Goal: Communication & Community: Participate in discussion

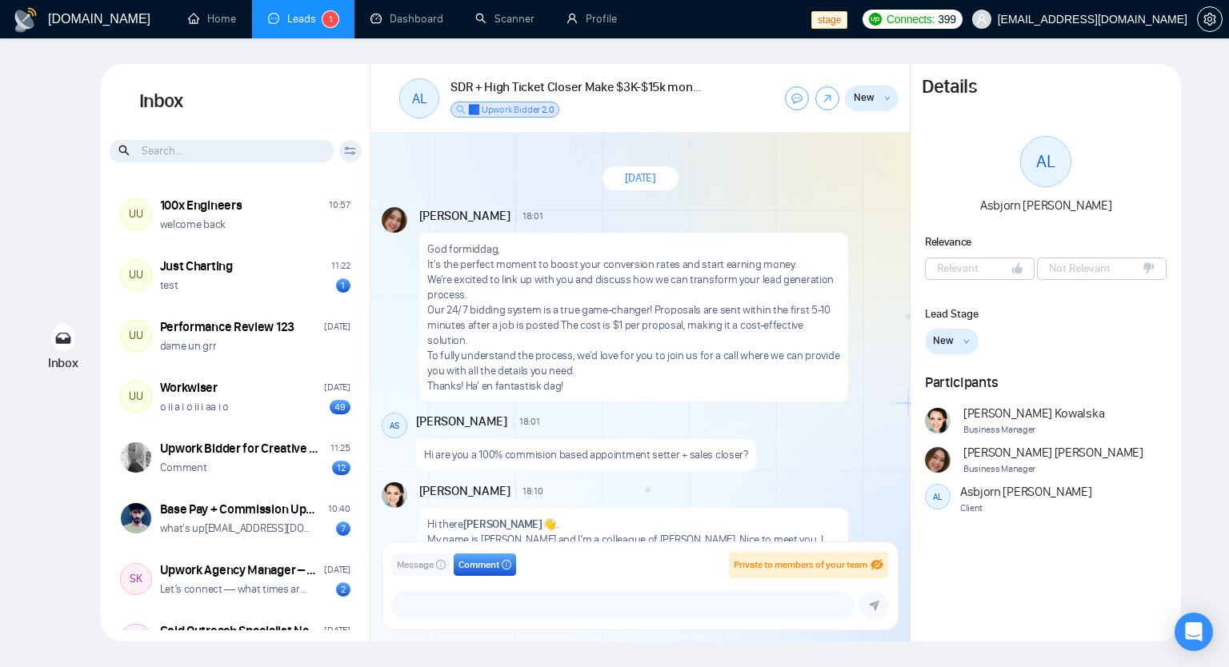
scroll to position [944, 0]
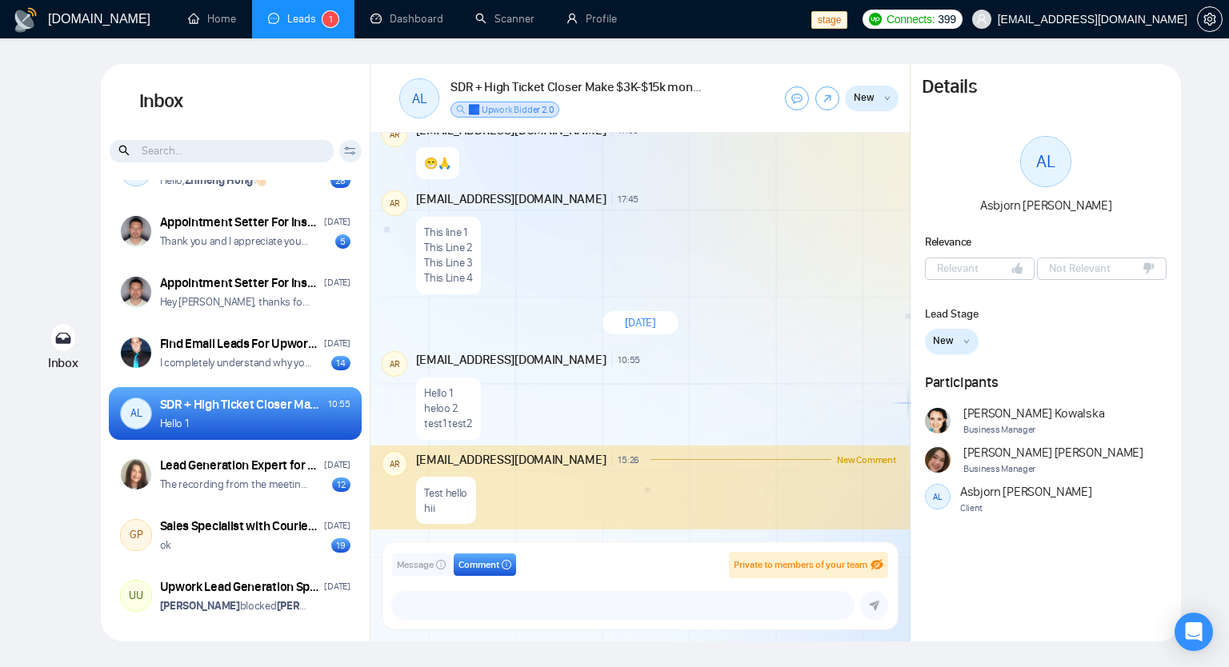
click at [483, 570] on span "Comment" at bounding box center [478, 565] width 41 height 15
click at [426, 562] on span "Message" at bounding box center [415, 565] width 37 height 15
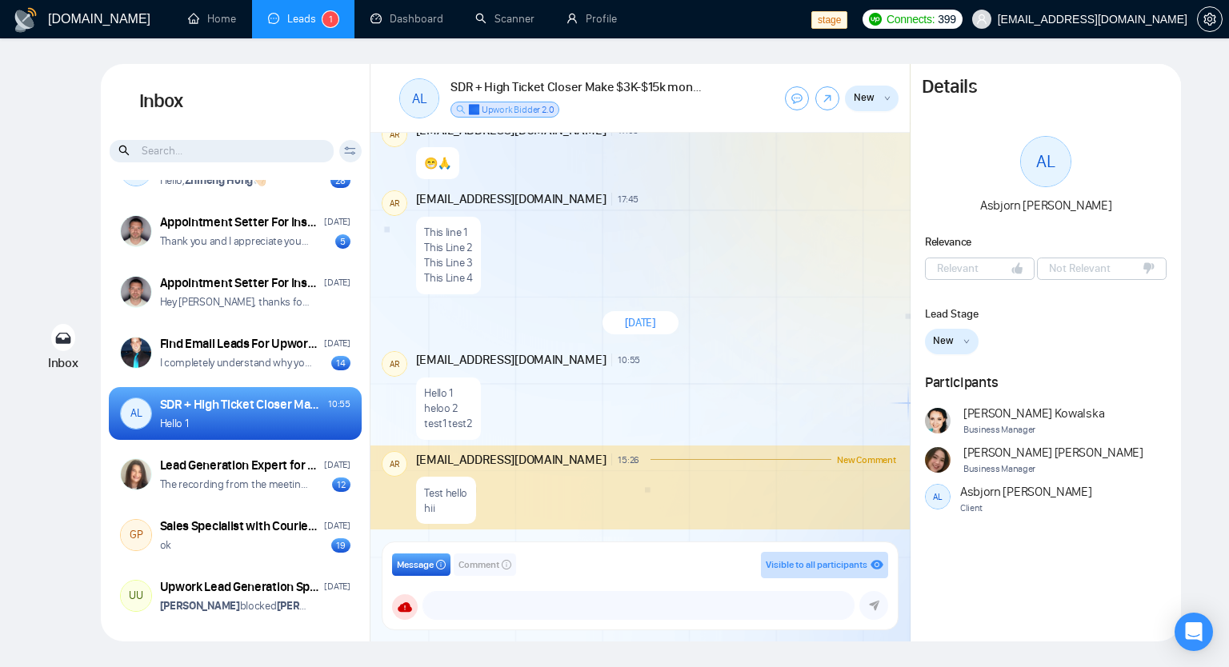
click at [486, 570] on span "Comment" at bounding box center [478, 565] width 41 height 15
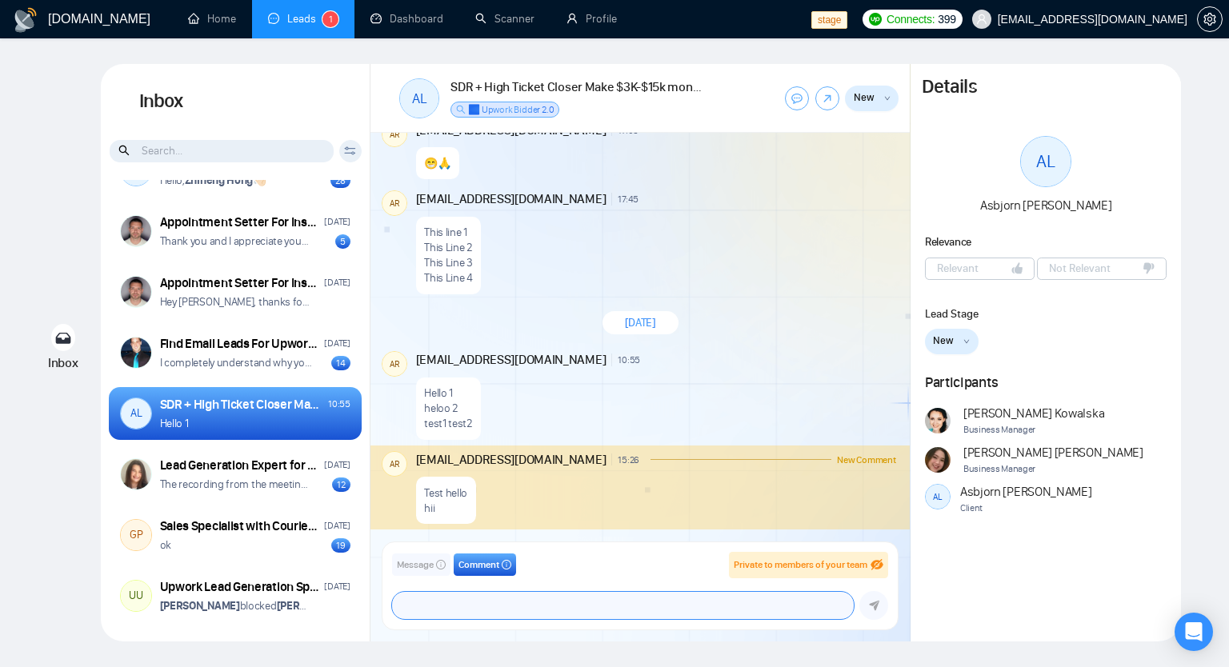
click at [766, 602] on textarea at bounding box center [623, 605] width 462 height 27
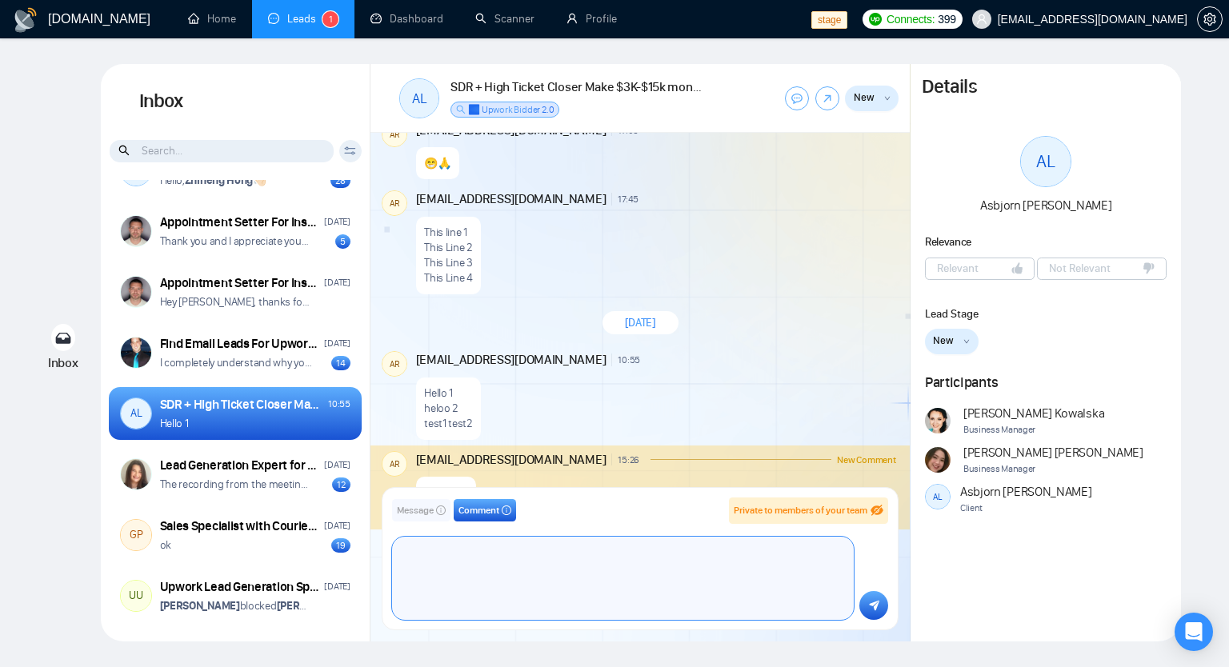
scroll to position [0, 0]
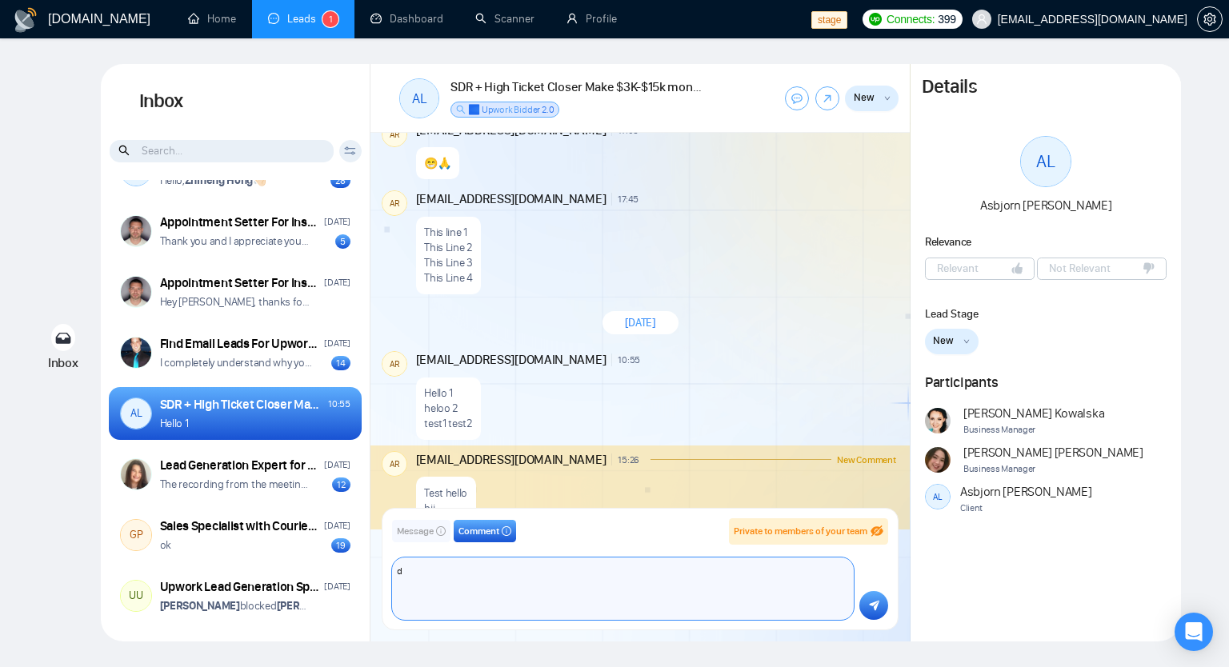
type textarea "d"
type textarea "koekowkof"
click at [662, 602] on textarea "koekowkof" at bounding box center [623, 589] width 462 height 62
click at [548, 578] on textarea "koekowkof" at bounding box center [623, 589] width 462 height 62
click at [586, 610] on textarea "koekowkof" at bounding box center [623, 589] width 462 height 62
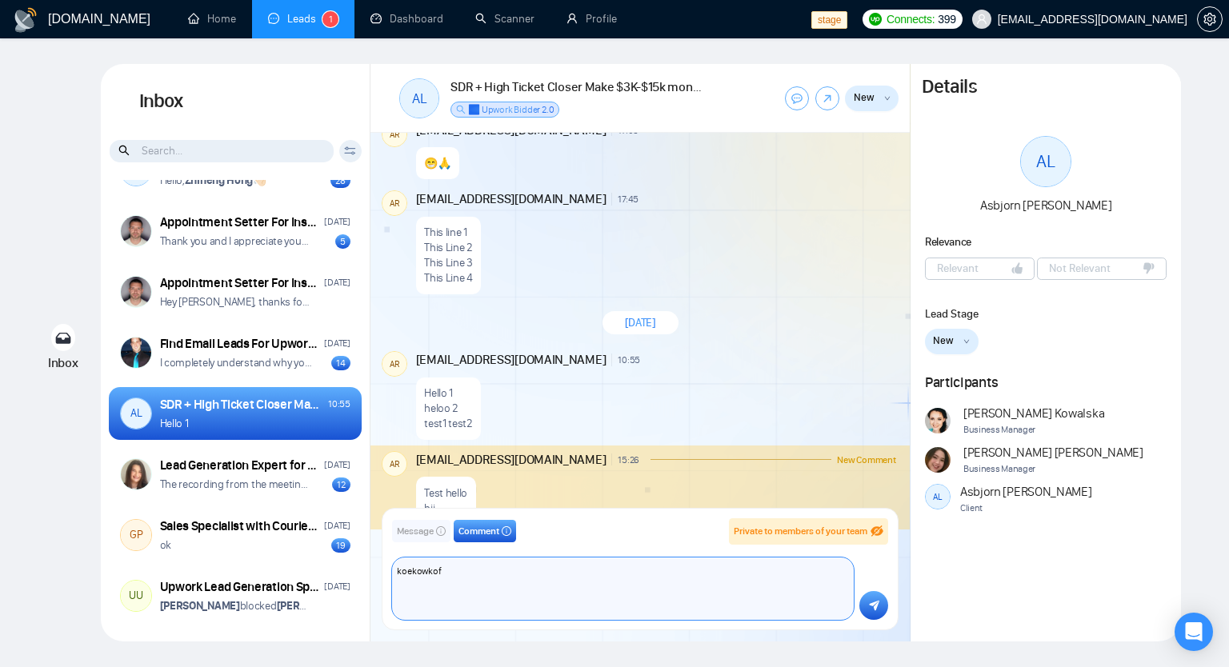
drag, startPoint x: 458, startPoint y: 599, endPoint x: 378, endPoint y: 566, distance: 87.5
click at [378, 566] on div "Message Comment Private to members of your team [EMAIL_ADDRESS][DOMAIN_NAME] [P…" at bounding box center [639, 569] width 539 height 145
